Goal: Find specific page/section: Find specific page/section

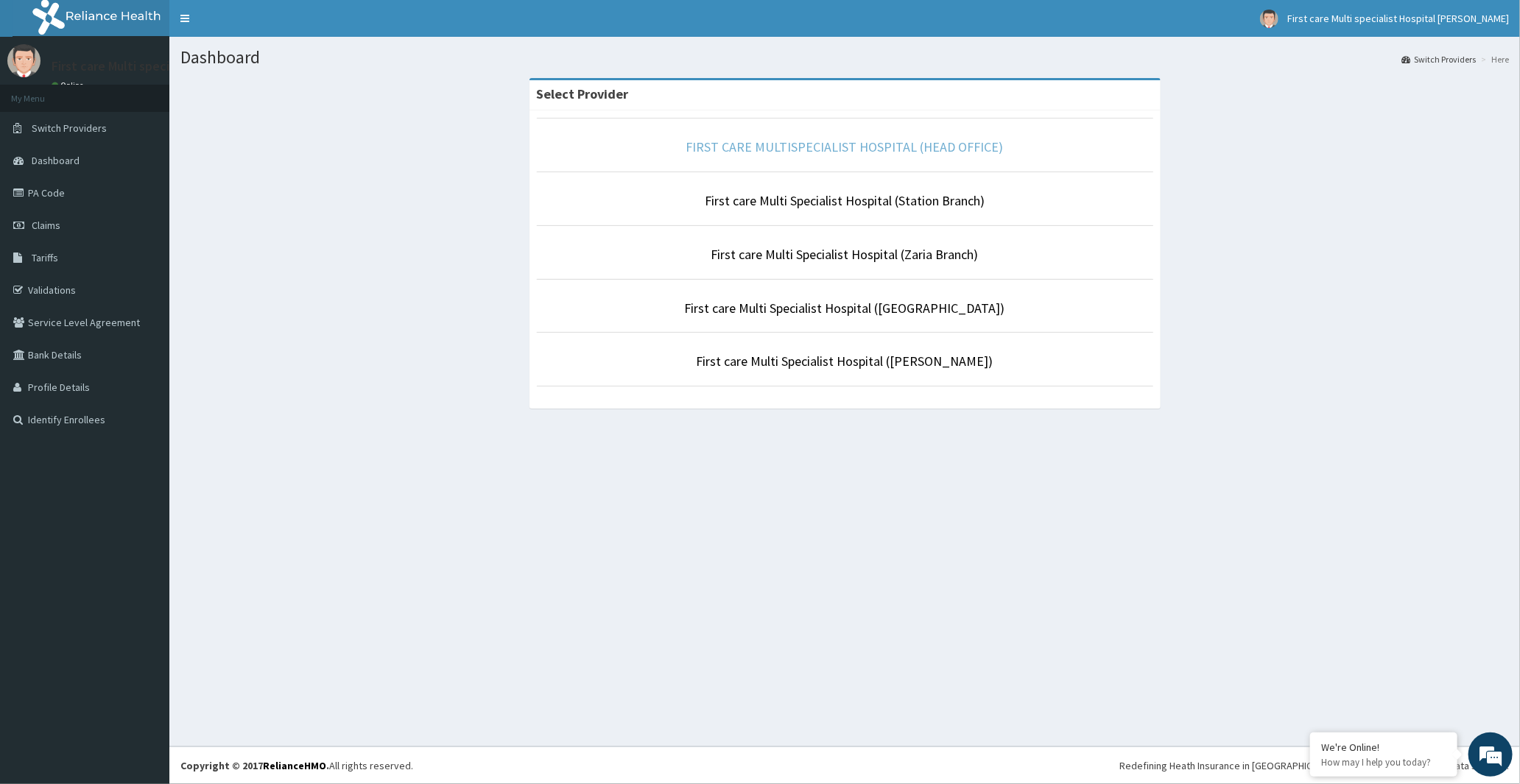
click at [911, 149] on link "FIRST CARE MULTISPECIALIST HOSPITAL (HEAD OFFICE)" at bounding box center [845, 147] width 317 height 17
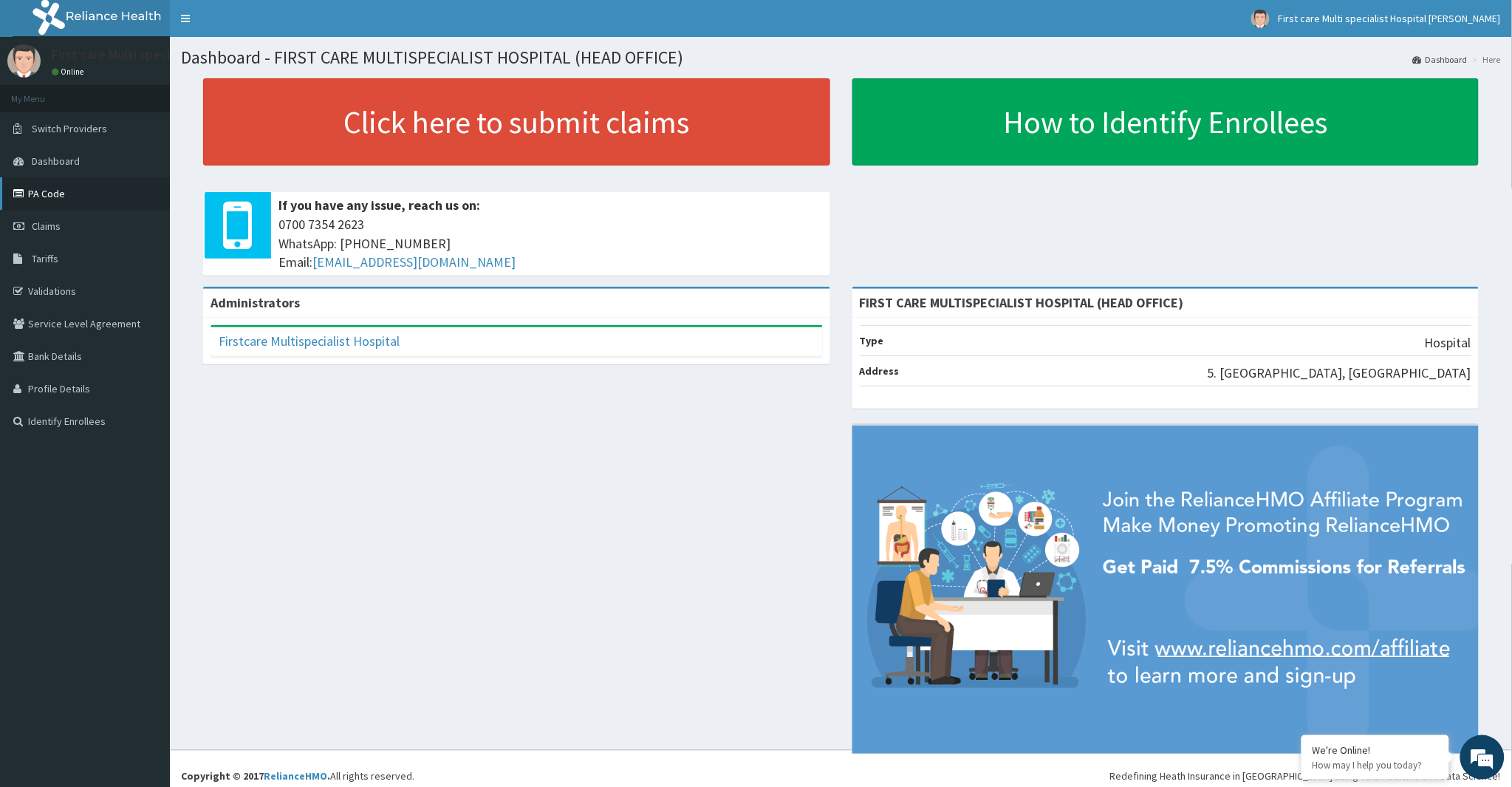
click at [58, 188] on link "PA Code" at bounding box center [84, 193] width 170 height 32
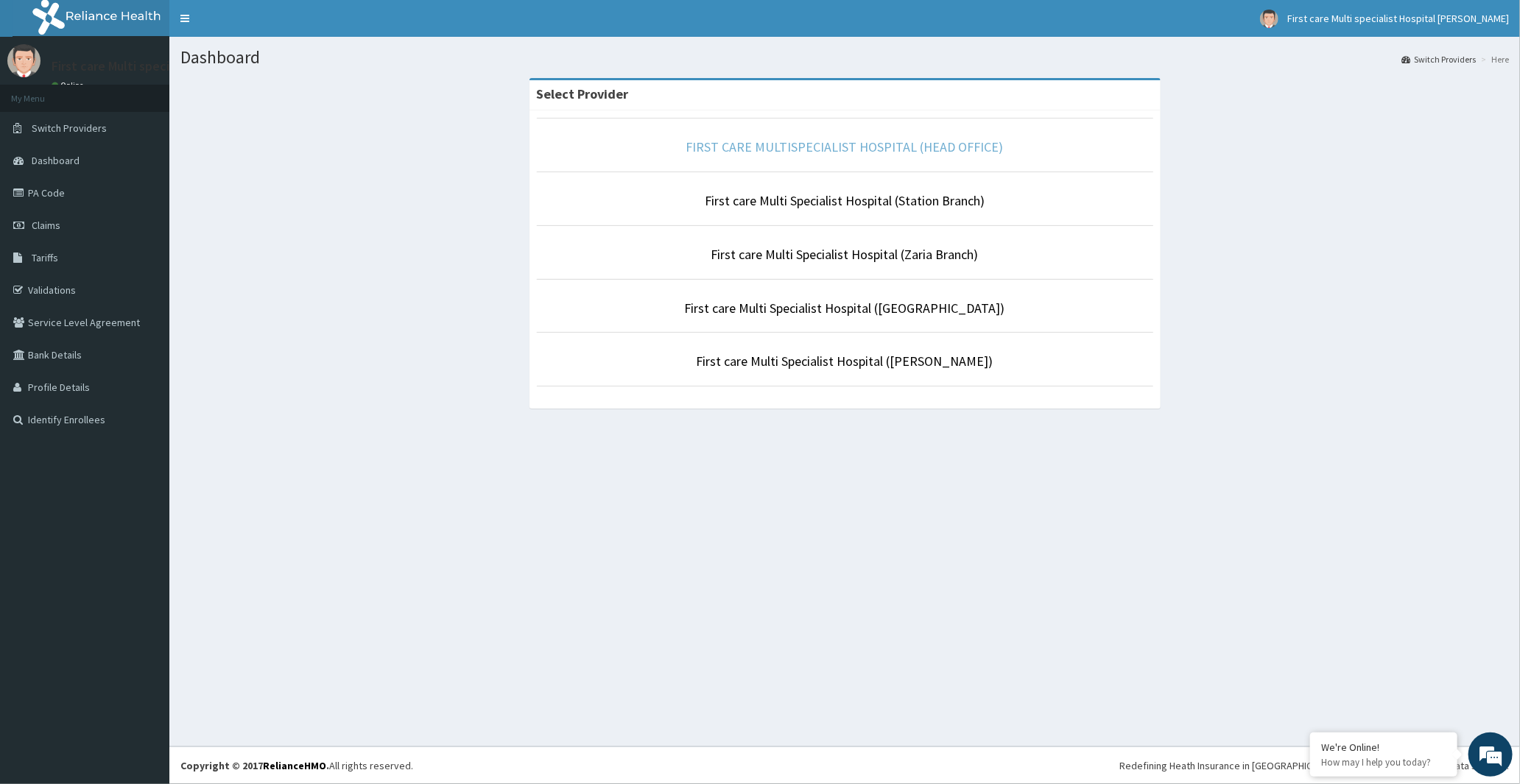
click at [872, 151] on link "FIRST CARE MULTISPECIALIST HOSPITAL (HEAD OFFICE)" at bounding box center [845, 147] width 317 height 17
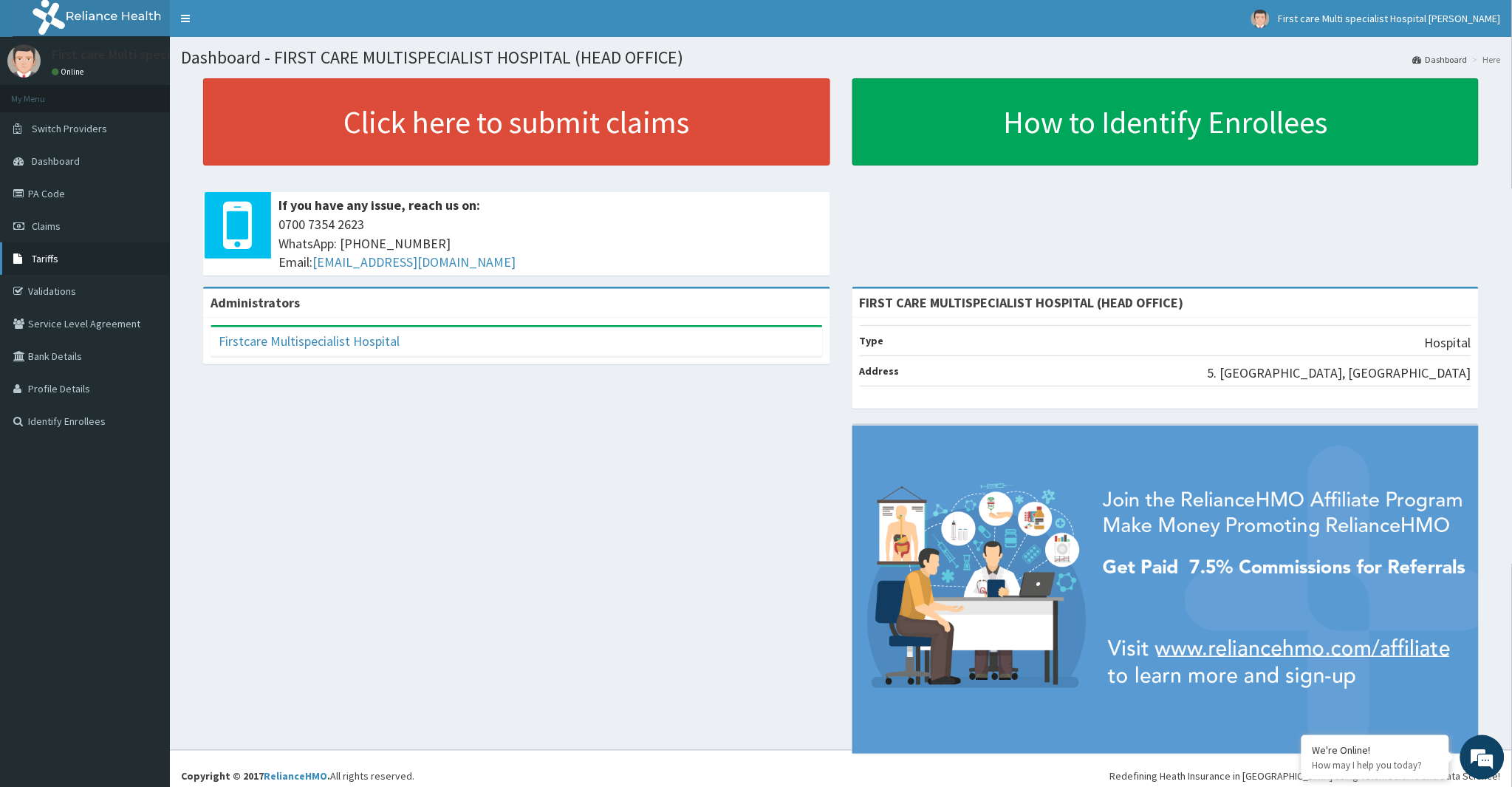
click at [43, 251] on link "Tariffs" at bounding box center [84, 258] width 170 height 32
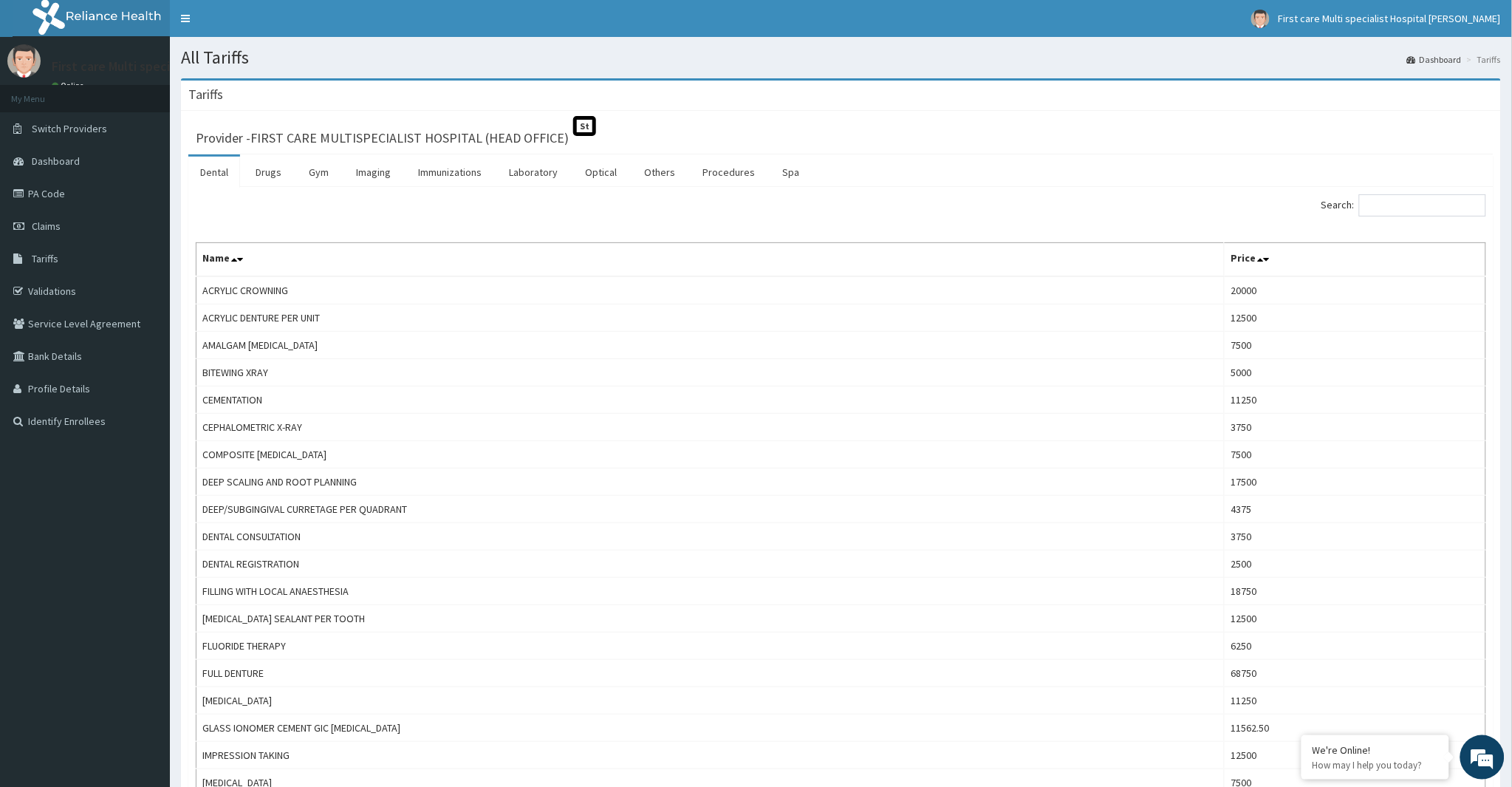
click at [208, 173] on link "Dental" at bounding box center [214, 171] width 51 height 31
